Goal: Information Seeking & Learning: Learn about a topic

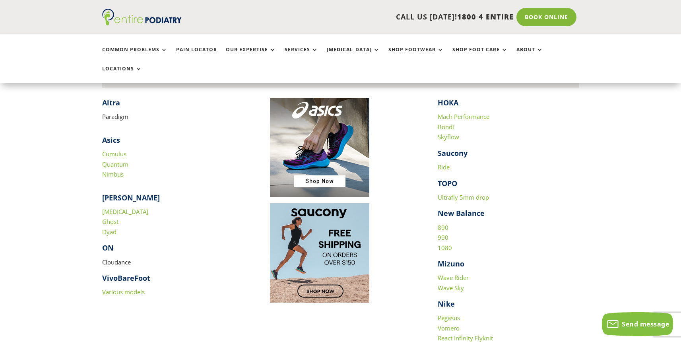
scroll to position [792, 0]
click at [447, 243] on link "1080" at bounding box center [445, 247] width 14 height 8
click at [447, 233] on link "990" at bounding box center [443, 237] width 11 height 8
click at [445, 223] on link "890" at bounding box center [443, 227] width 11 height 8
click at [120, 207] on link "[MEDICAL_DATA]" at bounding box center [125, 211] width 46 height 8
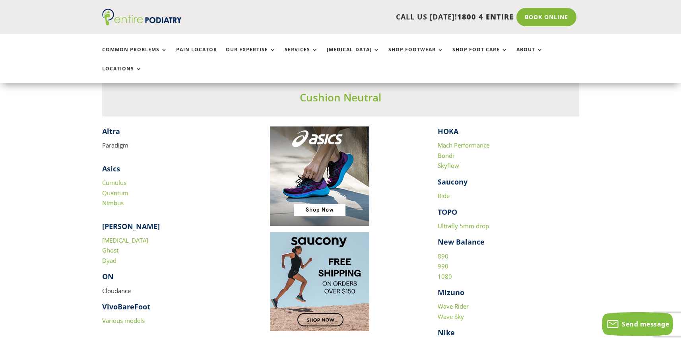
scroll to position [764, 0]
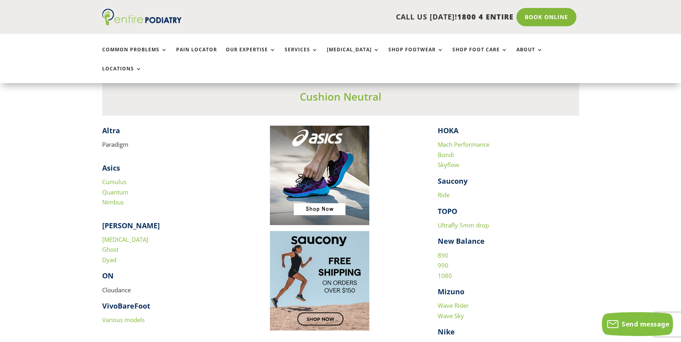
click at [117, 236] on link "[MEDICAL_DATA]" at bounding box center [125, 240] width 46 height 8
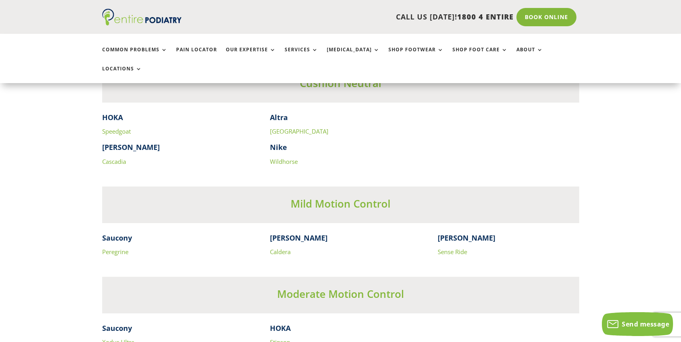
scroll to position [2102, 0]
click at [110, 157] on link "Cascadia" at bounding box center [114, 161] width 24 height 8
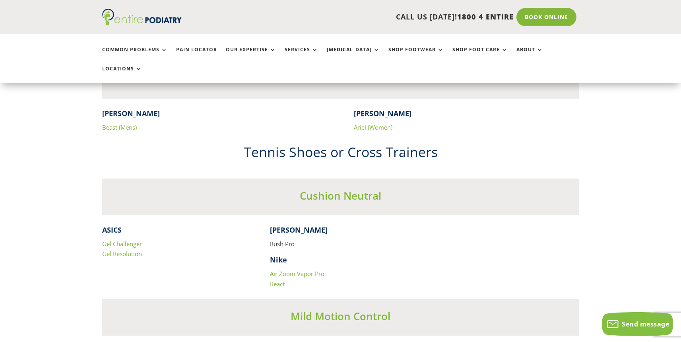
scroll to position [1528, 0]
click at [109, 123] on link "Beast (Mens)" at bounding box center [119, 127] width 35 height 8
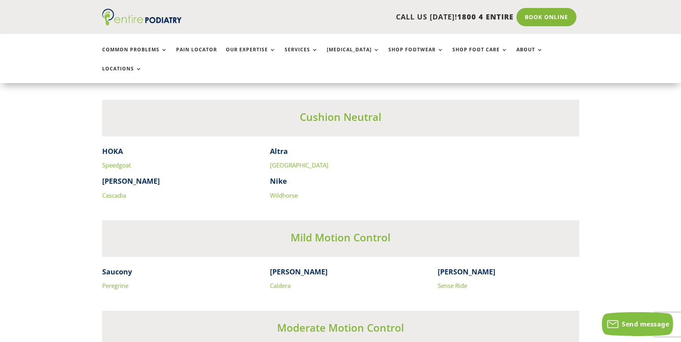
scroll to position [2069, 0]
click at [282, 161] on link "[GEOGRAPHIC_DATA]" at bounding box center [299, 165] width 58 height 8
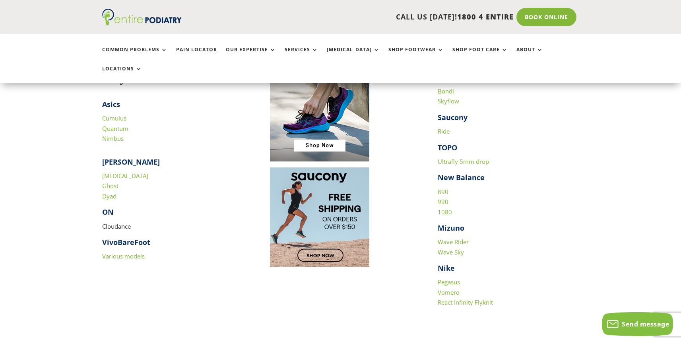
scroll to position [0, 0]
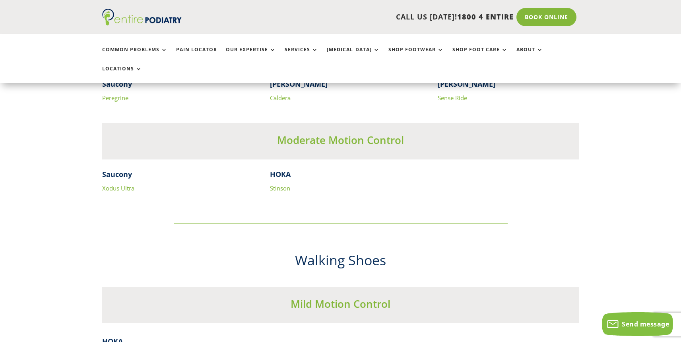
scroll to position [2257, 0]
